Goal: Information Seeking & Learning: Check status

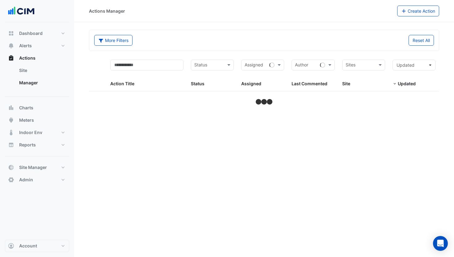
select select "***"
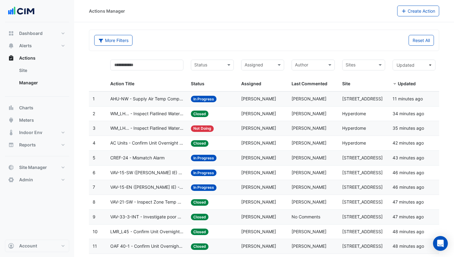
click at [234, 101] on datatable-body-cell "Status: In Progress" at bounding box center [212, 99] width 50 height 15
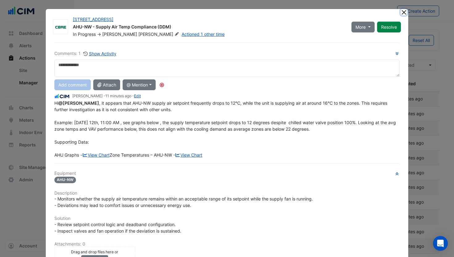
click at [404, 15] on button "Close" at bounding box center [404, 12] width 6 height 6
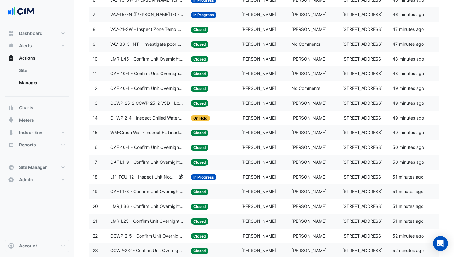
scroll to position [241, 0]
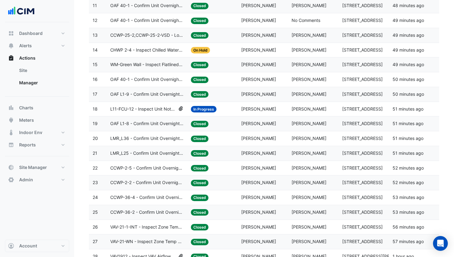
click at [305, 109] on span "[PERSON_NAME]" at bounding box center [309, 108] width 35 height 5
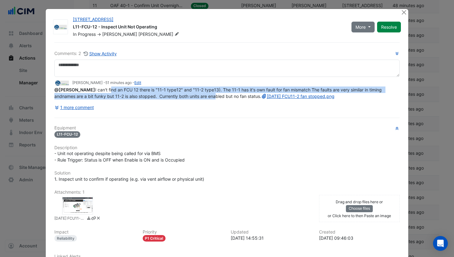
drag, startPoint x: 118, startPoint y: 105, endPoint x: 215, endPoint y: 93, distance: 97.4
click at [215, 93] on span "@[PERSON_NAME] I can't find an FCU 12 there is "11-1 type12" and "11-2 type13).…" at bounding box center [219, 93] width 330 height 12
click at [215, 95] on span "@[PERSON_NAME] I can't find an FCU 12 there is "11-1 type12" and "11-2 type13).…" at bounding box center [219, 93] width 330 height 12
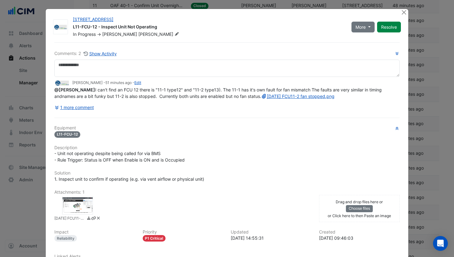
scroll to position [59, 0]
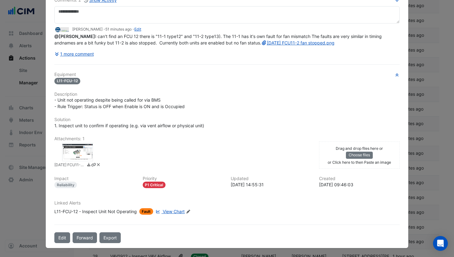
click at [118, 211] on div "L11-FCU-12 - Inspect Unit Not Operating" at bounding box center [95, 211] width 82 height 6
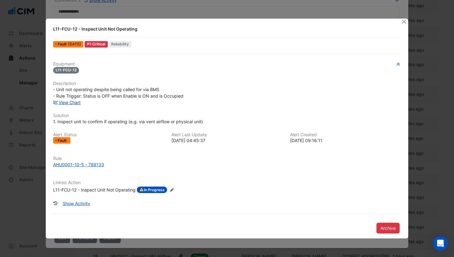
click at [74, 103] on link "View Chart" at bounding box center [66, 102] width 27 height 5
click at [403, 20] on button "Close" at bounding box center [404, 22] width 6 height 6
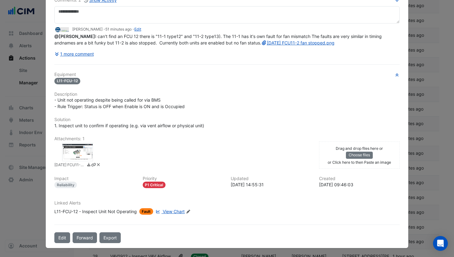
scroll to position [0, 0]
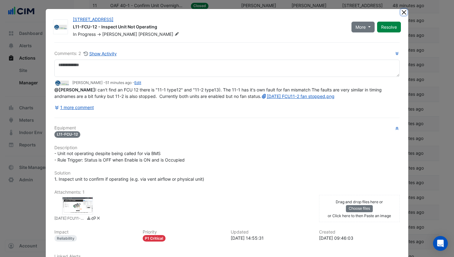
click at [402, 12] on button "Close" at bounding box center [404, 12] width 6 height 6
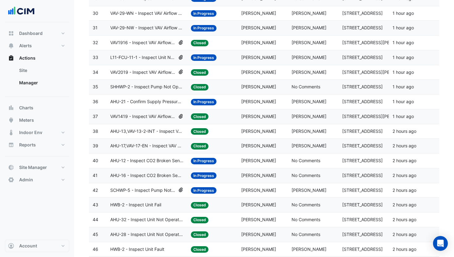
scroll to position [533, 0]
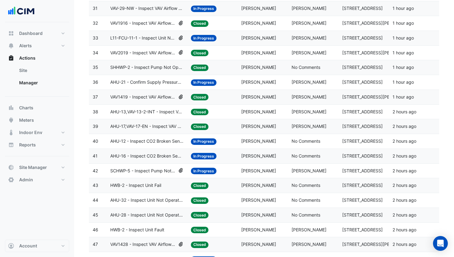
click at [234, 171] on datatable-body-cell "Status: In Progress" at bounding box center [212, 171] width 50 height 15
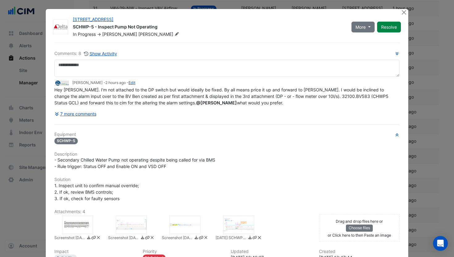
scroll to position [532, 0]
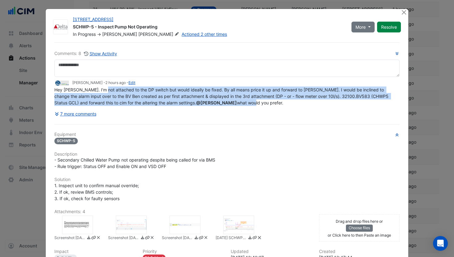
drag, startPoint x: 102, startPoint y: 105, endPoint x: 186, endPoint y: 101, distance: 84.7
click at [186, 101] on span "Hey [PERSON_NAME]. I'm not attached to the DP switch but would ideally be fixed…" at bounding box center [222, 96] width 336 height 18
click at [405, 10] on button "Close" at bounding box center [404, 12] width 6 height 6
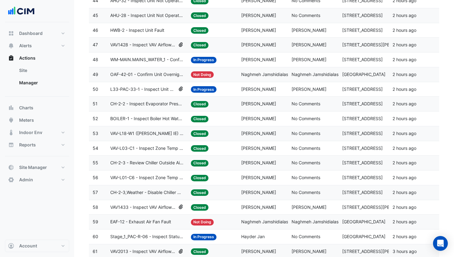
scroll to position [747, 0]
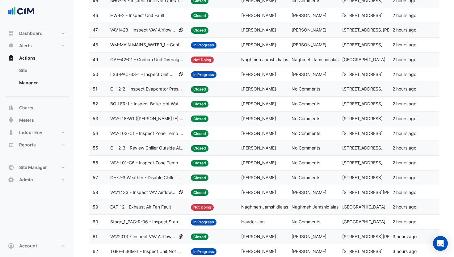
click at [341, 91] on datatable-body-cell "Site: [STREET_ADDRESS]" at bounding box center [364, 89] width 50 height 15
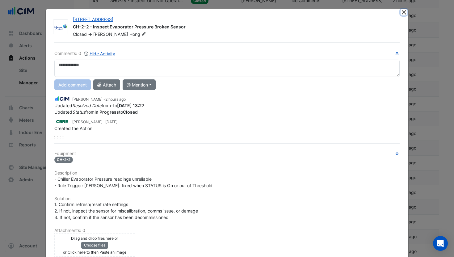
click at [403, 13] on button "Close" at bounding box center [404, 12] width 6 height 6
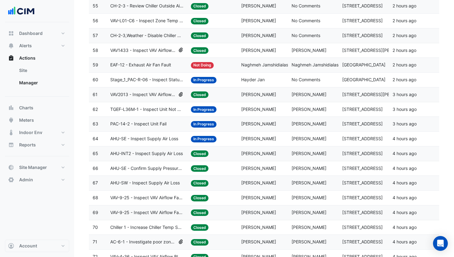
scroll to position [1092, 0]
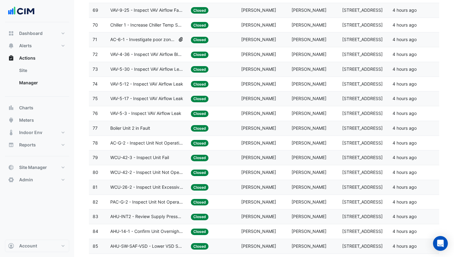
click at [331, 109] on datatable-body-cell "Last Commented: [PERSON_NAME]" at bounding box center [313, 113] width 50 height 15
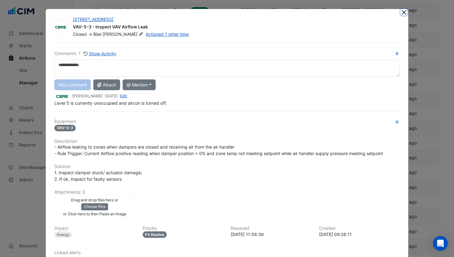
click at [403, 12] on button "Close" at bounding box center [404, 12] width 6 height 6
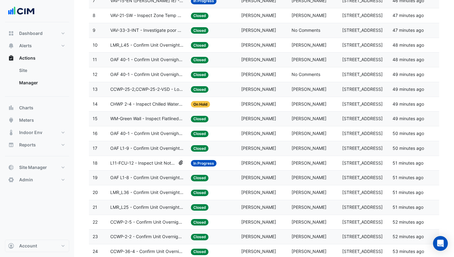
scroll to position [0, 0]
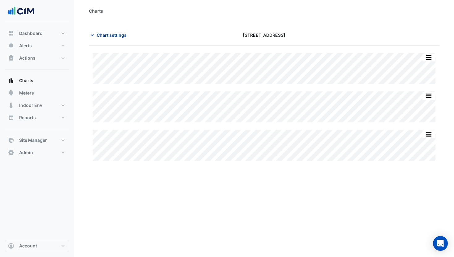
click at [101, 38] on span "Chart settings" at bounding box center [112, 35] width 30 height 6
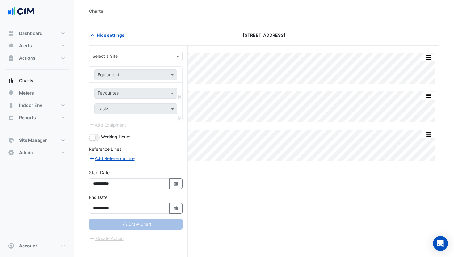
type input "**********"
